Goal: Task Accomplishment & Management: Manage account settings

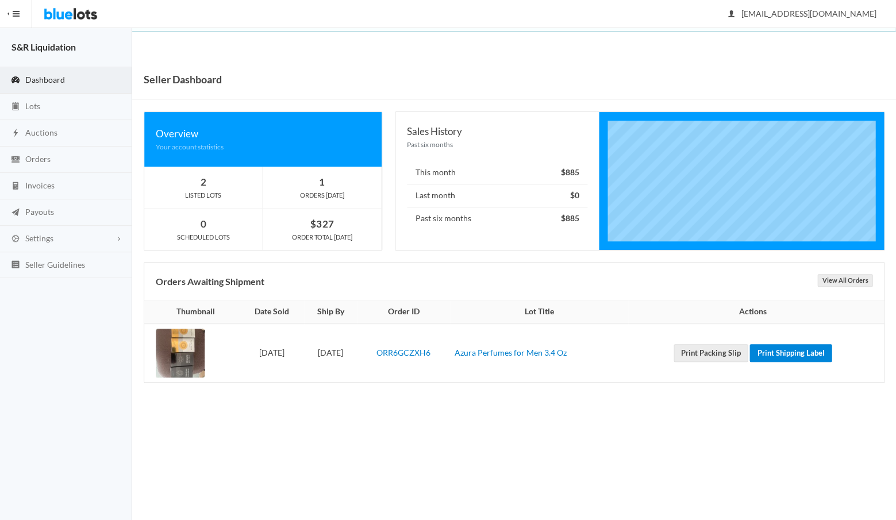
click at [791, 351] on link "Print Shipping Label" at bounding box center [790, 353] width 82 height 18
click at [430, 353] on link "ORR6GCZXH6" at bounding box center [403, 353] width 54 height 10
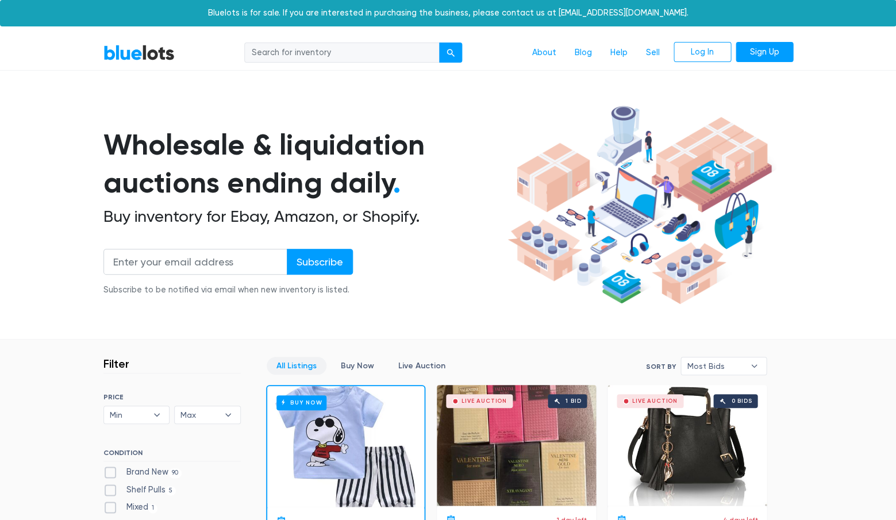
scroll to position [-3, 0]
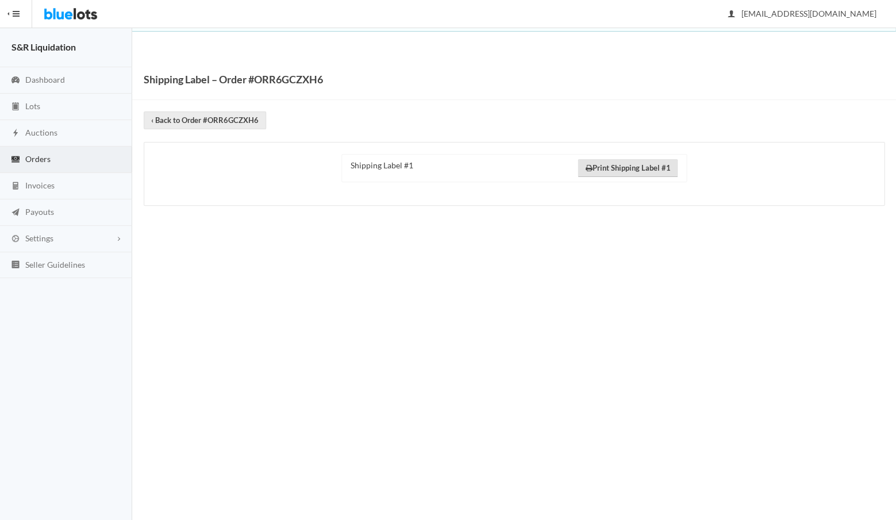
click at [632, 164] on link "Print Shipping Label #1" at bounding box center [628, 168] width 100 height 18
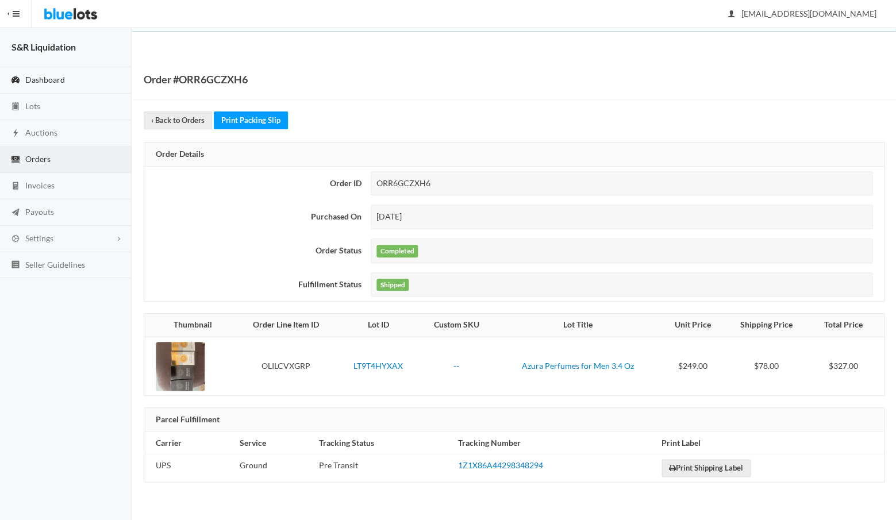
click at [34, 79] on span "Dashboard" at bounding box center [45, 80] width 40 height 10
